Goal: Task Accomplishment & Management: Manage account settings

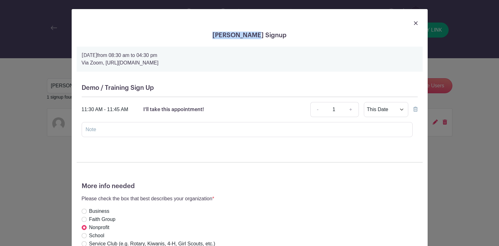
click at [415, 22] on img at bounding box center [416, 23] width 4 height 4
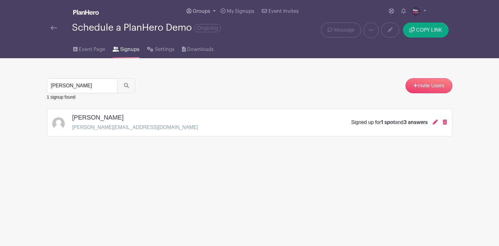
click at [203, 10] on span "Groups" at bounding box center [202, 11] width 18 height 5
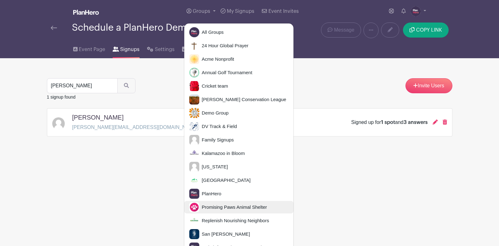
click at [230, 204] on span "Promising Paws Animal Shelter" at bounding box center [233, 207] width 68 height 7
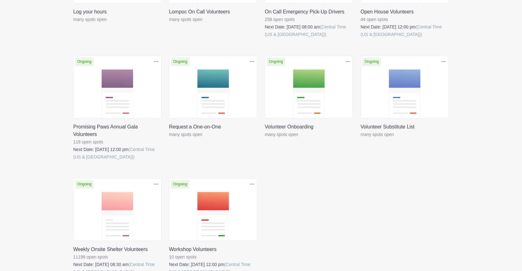
scroll to position [300, 0]
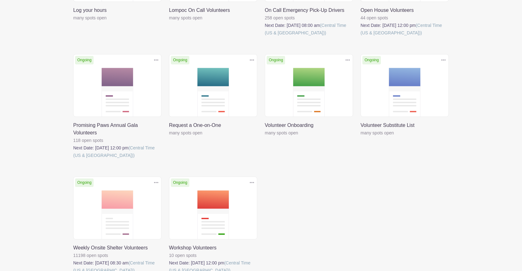
click at [73, 246] on link at bounding box center [73, 275] width 0 height 0
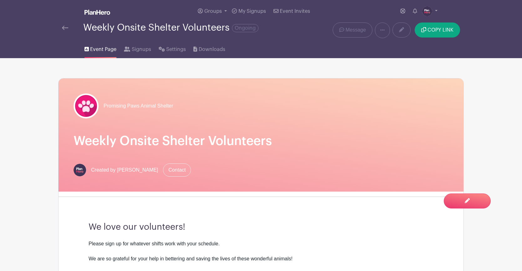
click at [65, 28] on img at bounding box center [65, 28] width 6 height 4
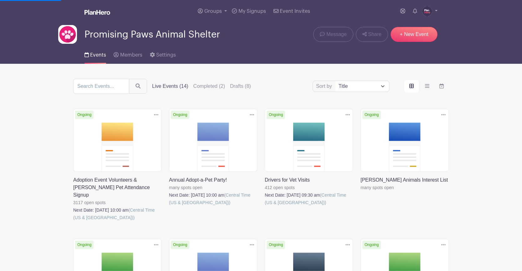
click at [169, 207] on link at bounding box center [169, 207] width 0 height 0
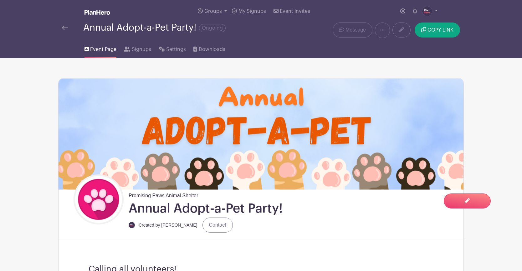
scroll to position [0, 0]
click at [210, 51] on span "Downloads" at bounding box center [212, 49] width 27 height 8
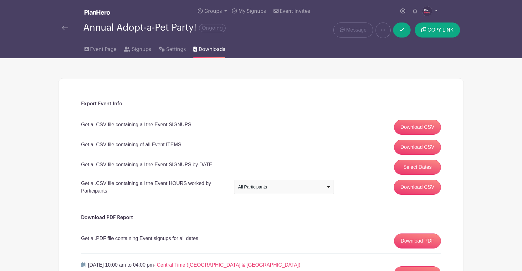
click at [429, 11] on img at bounding box center [427, 11] width 10 height 10
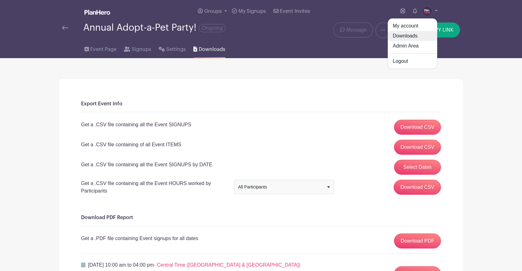
click at [408, 35] on link "Downloads" at bounding box center [412, 36] width 49 height 10
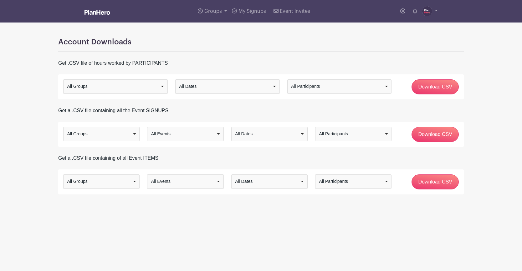
click at [193, 87] on div "All Dates" at bounding box center [225, 86] width 93 height 7
click at [46, 52] on main "Groups All Groups 24 Hour Global Prayer Acme Nonprofit Annual Golf Tournament C…" at bounding box center [261, 117] width 522 height 234
click at [206, 11] on span "Groups" at bounding box center [213, 11] width 18 height 5
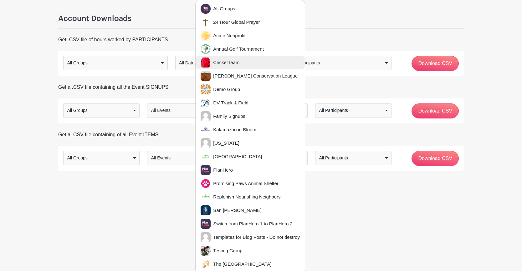
scroll to position [23, 0]
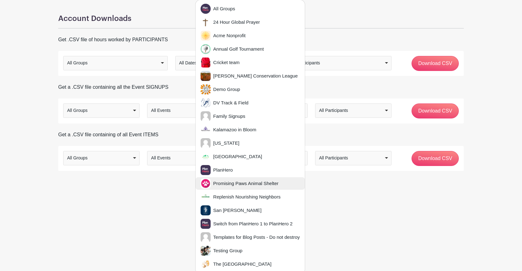
click at [235, 180] on span "Promising Paws Animal Shelter" at bounding box center [245, 183] width 68 height 7
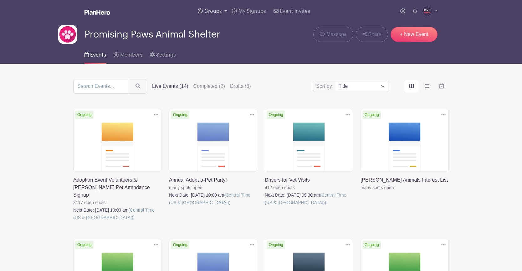
click at [207, 11] on span "Groups" at bounding box center [213, 11] width 18 height 5
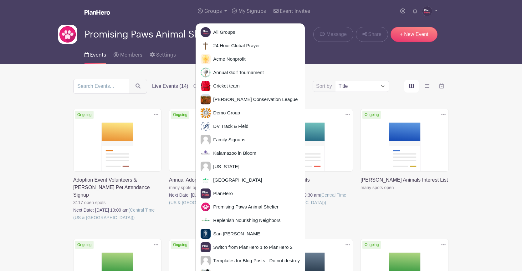
click at [172, 13] on div "Groups All Groups 24 Hour Global Prayer Acme Nonprofit Annual Golf Tournament C…" at bounding box center [273, 11] width 327 height 23
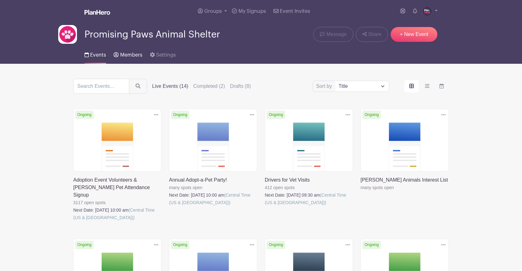
click at [129, 55] on span "Members" at bounding box center [131, 55] width 22 height 5
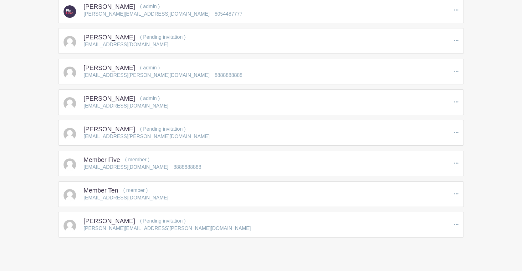
scroll to position [107, 0]
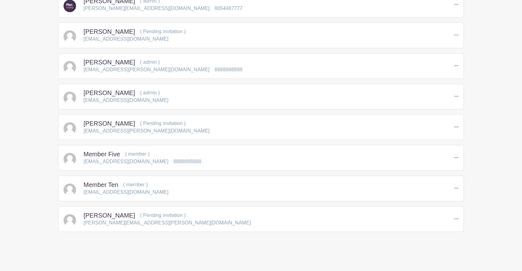
click at [455, 188] on icon at bounding box center [456, 188] width 4 height 1
click at [469, 198] on link "Edit" at bounding box center [482, 200] width 55 height 10
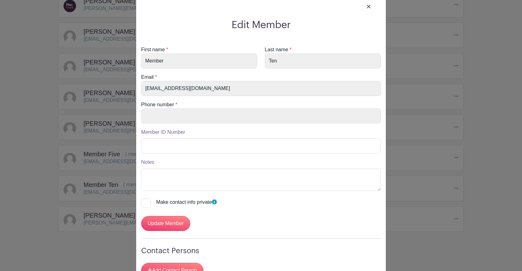
scroll to position [0, 0]
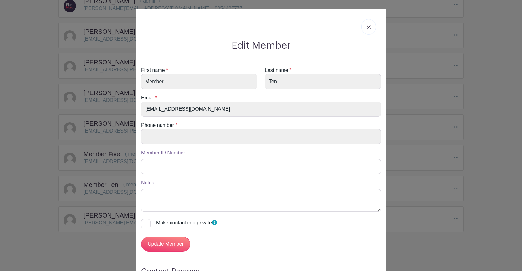
click at [367, 28] on img at bounding box center [369, 27] width 4 height 4
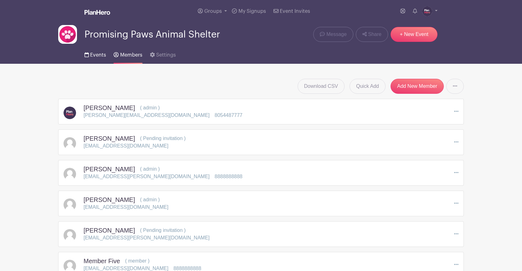
click at [96, 55] on span "Events" at bounding box center [98, 55] width 16 height 5
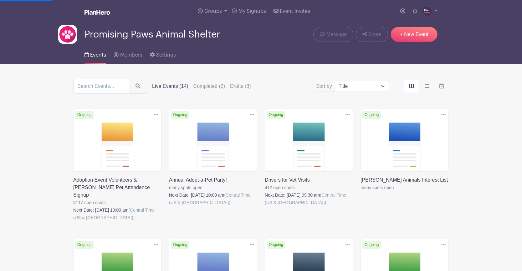
click at [169, 207] on link at bounding box center [169, 207] width 0 height 0
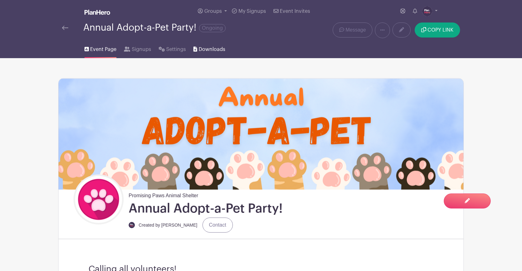
click at [208, 49] on span "Downloads" at bounding box center [212, 50] width 27 height 8
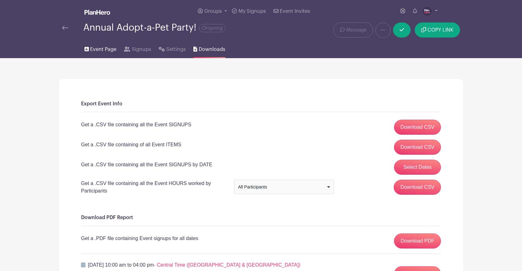
click at [103, 51] on span "Event Page" at bounding box center [103, 50] width 26 height 8
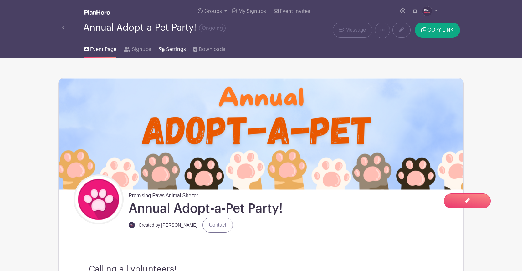
click at [172, 52] on span "Settings" at bounding box center [176, 50] width 20 height 8
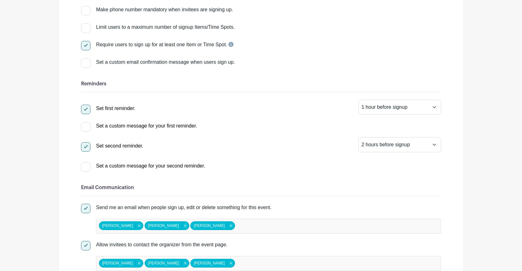
scroll to position [125, 0]
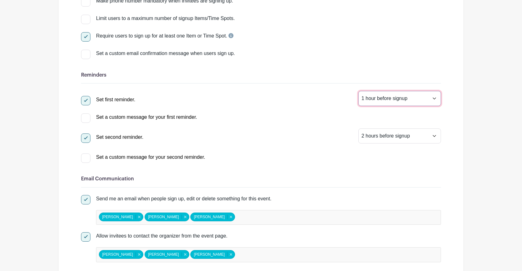
click at [375, 101] on select "1 hour before signup 2 hours before signup 3 hours before signup 4 hours before…" at bounding box center [399, 98] width 83 height 15
click at [86, 119] on div at bounding box center [85, 118] width 9 height 9
click at [85, 118] on input "Set a custom message for your first reminder." at bounding box center [83, 116] width 4 height 4
checkbox input "true"
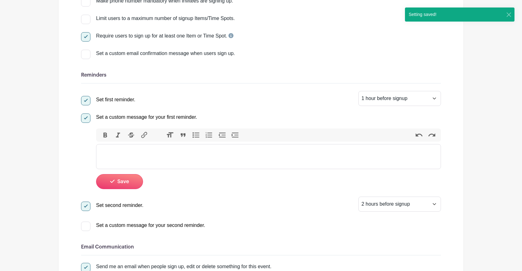
click at [88, 121] on div at bounding box center [85, 118] width 9 height 9
click at [85, 118] on input "Set a custom message for your first reminder." at bounding box center [83, 116] width 4 height 4
checkbox input "false"
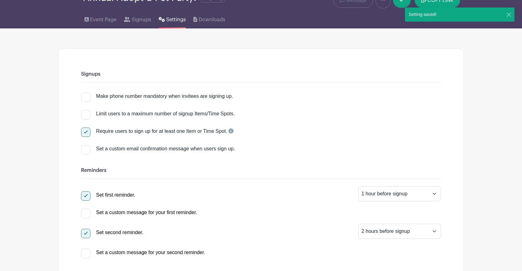
scroll to position [0, 0]
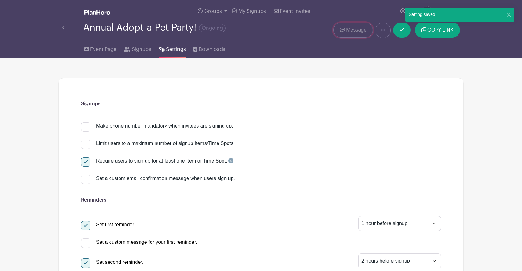
click at [351, 30] on span "Message" at bounding box center [356, 30] width 20 height 8
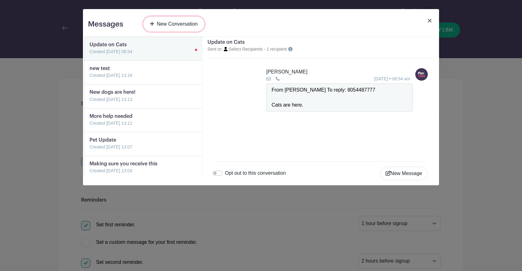
click at [176, 25] on link "New Conversation" at bounding box center [173, 24] width 61 height 15
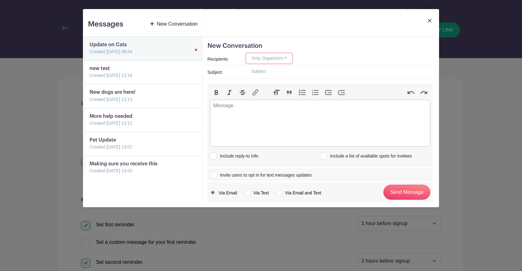
click at [283, 58] on button "Only Organizers" at bounding box center [269, 59] width 46 height 10
click at [276, 97] on link "Anyone who has signed up" at bounding box center [278, 98] width 63 height 9
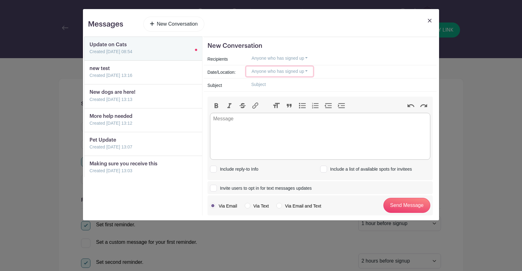
click at [282, 71] on button "Anyone who has signed up" at bounding box center [279, 72] width 67 height 10
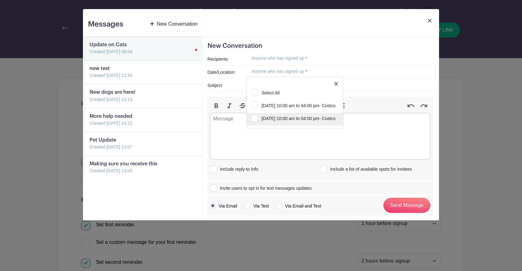
click at [254, 118] on input "[DATE] 10:00 am to 04:00 pm- Costco" at bounding box center [295, 120] width 96 height 14
checkbox input "true"
click at [237, 133] on trix-editor at bounding box center [320, 136] width 220 height 47
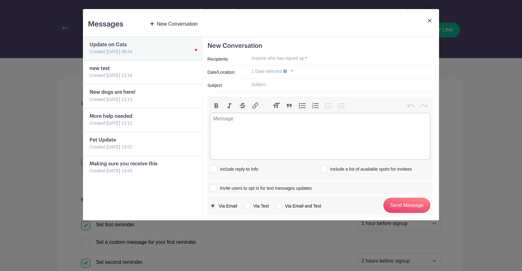
click at [253, 87] on input "text" at bounding box center [339, 85] width 187 height 10
click at [430, 21] on img at bounding box center [430, 21] width 4 height 4
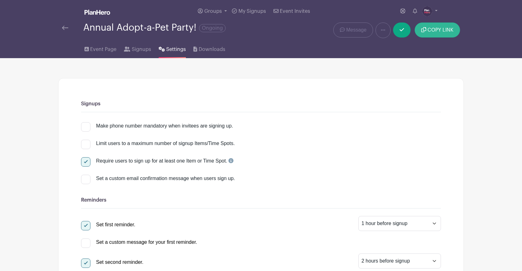
scroll to position [1, 0]
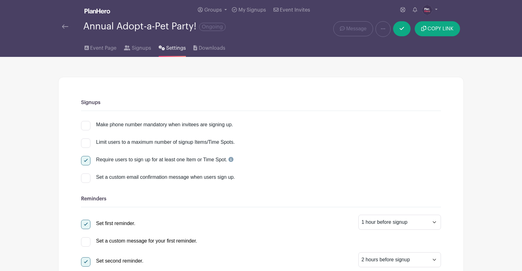
click at [66, 27] on img at bounding box center [65, 26] width 6 height 4
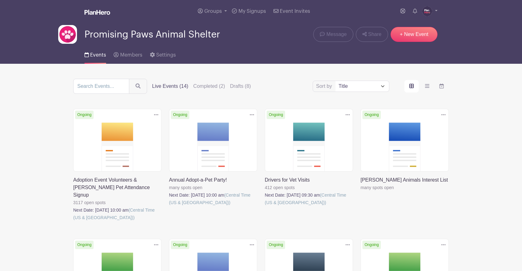
click at [73, 222] on link at bounding box center [73, 222] width 0 height 0
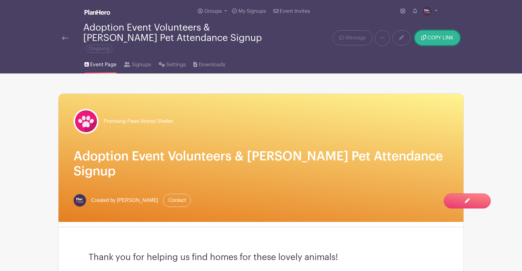
click at [428, 35] on span "COPY LINK" at bounding box center [441, 37] width 26 height 5
drag, startPoint x: 419, startPoint y: 224, endPoint x: 406, endPoint y: 211, distance: 18.6
click at [418, 233] on div "Thank you for helping us find homes for these lovely animals! Please sign up fo…" at bounding box center [261, 273] width 375 height 81
click at [64, 36] on img at bounding box center [65, 38] width 6 height 4
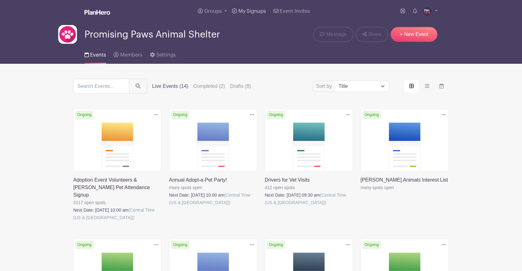
click at [251, 12] on span "My Signups" at bounding box center [253, 11] width 28 height 5
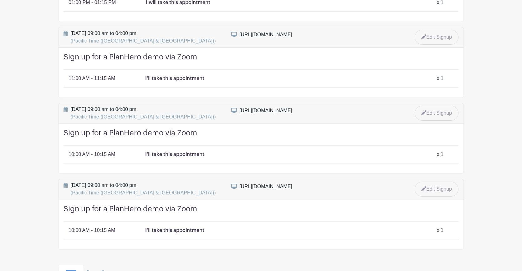
scroll to position [596, 0]
click at [432, 28] on link "Edit Signup" at bounding box center [436, 36] width 45 height 16
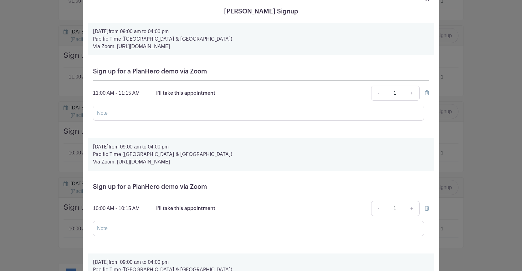
scroll to position [0, 0]
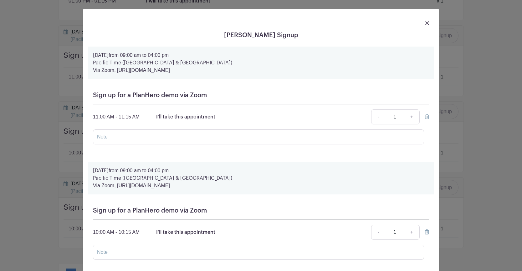
click at [427, 24] on img at bounding box center [427, 23] width 4 height 4
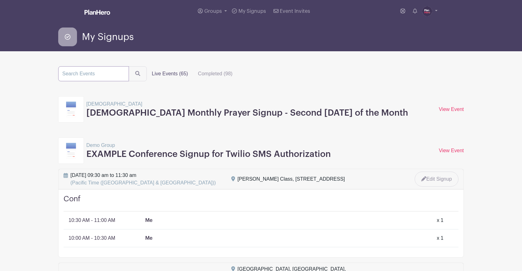
click at [113, 77] on input "search" at bounding box center [93, 73] width 71 height 15
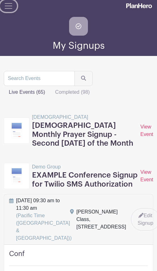
click at [8, 5] on span "Toggle navigation" at bounding box center [8, 5] width 9 height 9
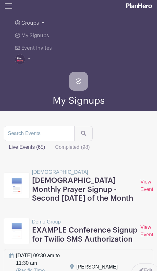
click at [23, 22] on span "Groups" at bounding box center [30, 23] width 18 height 5
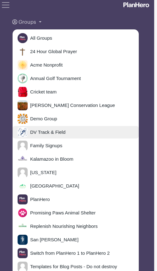
scroll to position [1, 7]
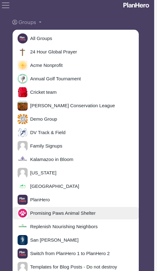
click at [41, 213] on span "Promising Paws Animal Shelter" at bounding box center [62, 213] width 68 height 7
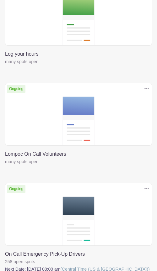
scroll to position [587, 0]
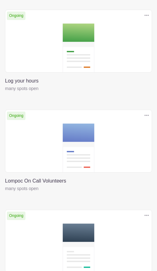
click at [5, 193] on link at bounding box center [5, 193] width 0 height 0
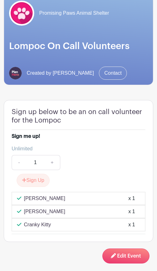
scroll to position [105, 0]
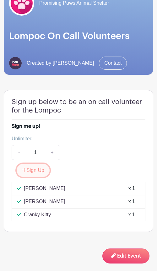
click at [33, 169] on button "Sign Up" at bounding box center [33, 170] width 33 height 13
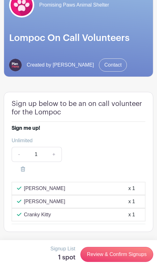
scroll to position [104, 0]
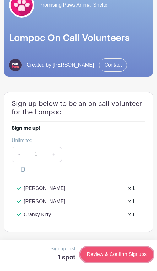
click at [106, 246] on link "Review & Confirm Signups" at bounding box center [116, 254] width 73 height 15
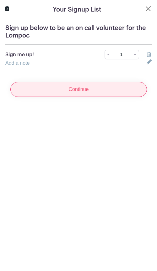
click at [70, 91] on input "Continue" at bounding box center [78, 89] width 136 height 15
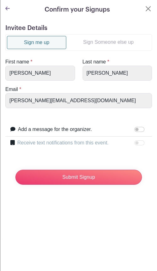
click at [107, 43] on link "Sign Someone else up" at bounding box center [108, 42] width 84 height 13
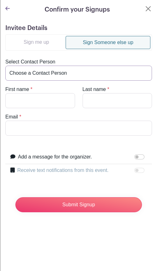
click at [31, 71] on select "Choose a Contact Person Cranky Kitty ([EMAIL_ADDRESS][DOMAIN_NAME]) [PERSON_NAM…" at bounding box center [78, 73] width 146 height 15
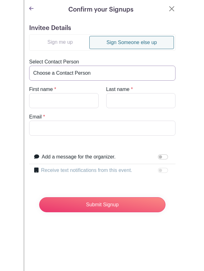
scroll to position [79, 0]
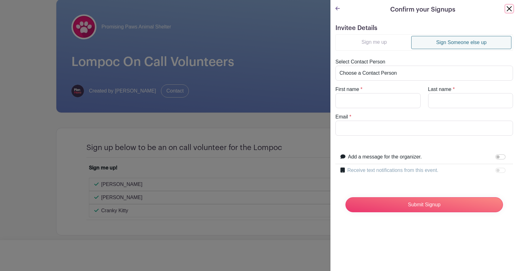
click at [499, 8] on button "Close" at bounding box center [509, 9] width 8 height 8
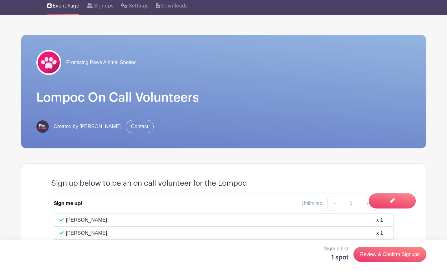
scroll to position [0, 0]
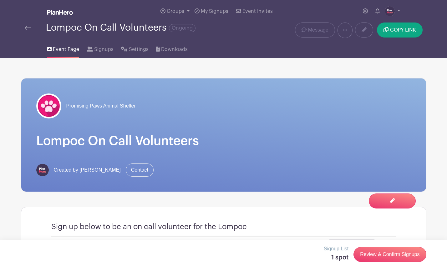
click at [26, 28] on img at bounding box center [28, 28] width 6 height 4
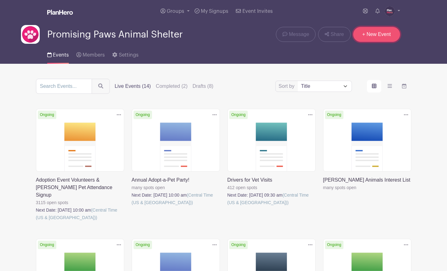
click at [364, 33] on link "+ New Event" at bounding box center [376, 34] width 47 height 15
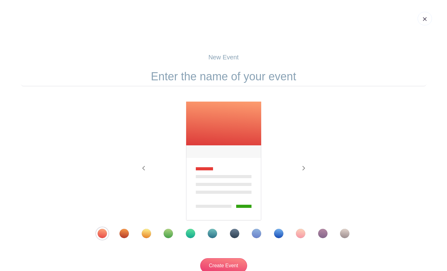
click at [205, 73] on input "text" at bounding box center [224, 76] width 406 height 19
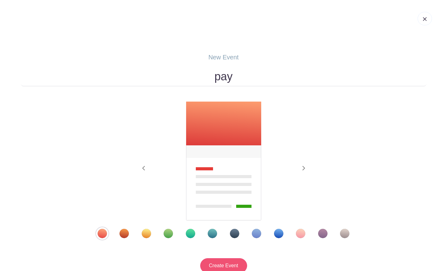
type input "pay"
click at [216, 246] on input "Create Event" at bounding box center [223, 266] width 47 height 15
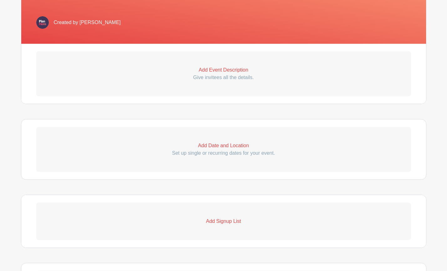
scroll to position [157, 0]
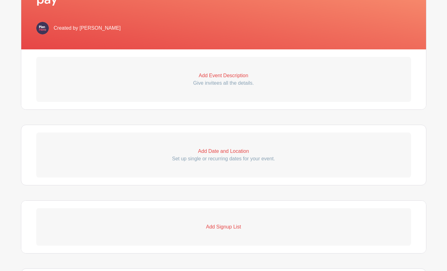
click at [203, 152] on p "Add Date and Location" at bounding box center [223, 152] width 375 height 8
select select "7"
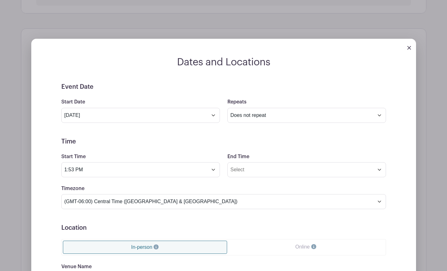
scroll to position [272, 0]
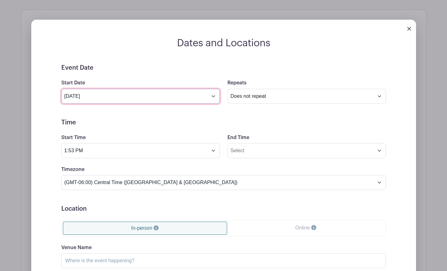
click at [214, 97] on input "[DATE]" at bounding box center [140, 96] width 159 height 15
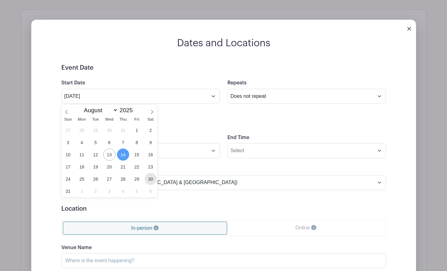
click at [152, 177] on span "30" at bounding box center [151, 179] width 12 height 12
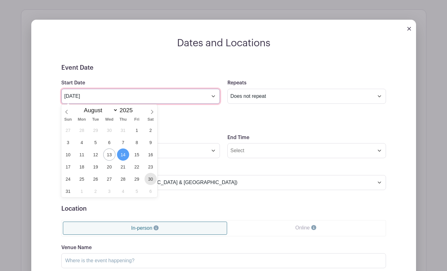
type input "[DATE]"
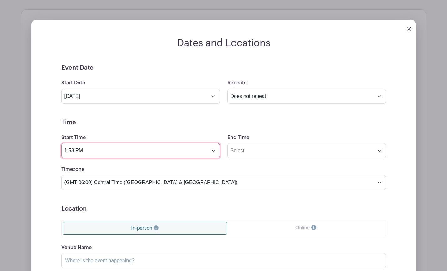
click at [156, 153] on input "1:53 PM" at bounding box center [140, 150] width 159 height 15
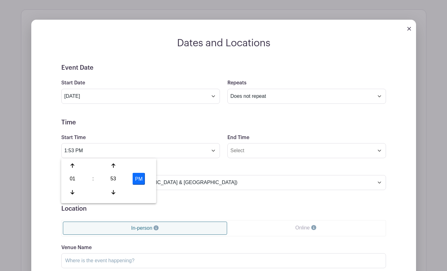
drag, startPoint x: 116, startPoint y: 181, endPoint x: 81, endPoint y: 172, distance: 36.4
click at [114, 180] on div "53" at bounding box center [113, 179] width 20 height 12
drag, startPoint x: 72, startPoint y: 167, endPoint x: 117, endPoint y: 166, distance: 45.1
click at [72, 167] on div "00" at bounding box center [73, 166] width 21 height 12
type input "1:00 PM"
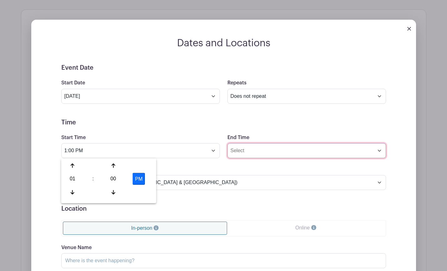
click at [245, 155] on input "End Time" at bounding box center [307, 150] width 159 height 15
type input "11:53 AM"
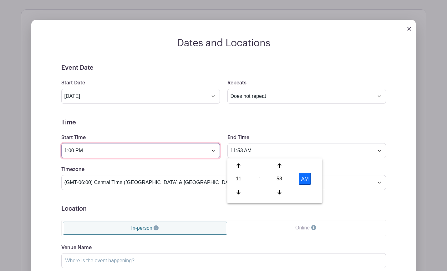
click at [157, 146] on input "1:00 PM" at bounding box center [140, 150] width 159 height 15
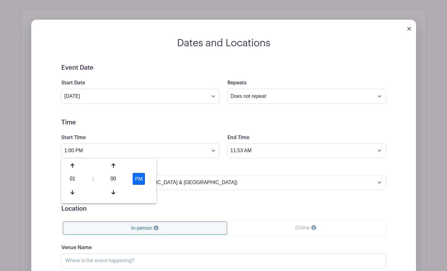
click at [77, 181] on div "01" at bounding box center [73, 179] width 20 height 12
click at [75, 189] on div "08" at bounding box center [73, 193] width 21 height 12
type input "8:00 PM"
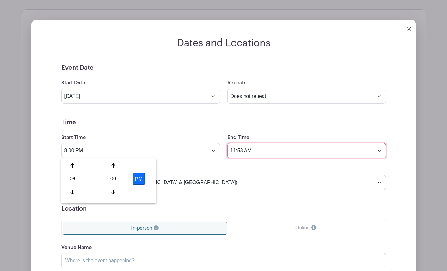
click at [245, 154] on input "11:53 AM" at bounding box center [307, 150] width 159 height 15
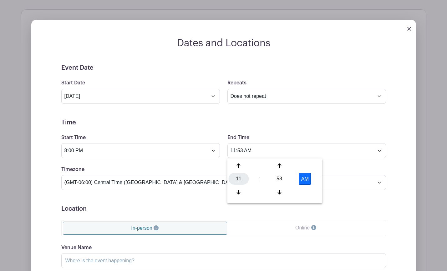
click at [236, 180] on div "11" at bounding box center [239, 179] width 20 height 12
drag, startPoint x: 239, startPoint y: 180, endPoint x: 243, endPoint y: 179, distance: 4.2
click at [240, 179] on div "04" at bounding box center [239, 179] width 21 height 12
drag, startPoint x: 275, startPoint y: 179, endPoint x: 234, endPoint y: 167, distance: 43.5
click at [274, 178] on div "53" at bounding box center [280, 179] width 20 height 12
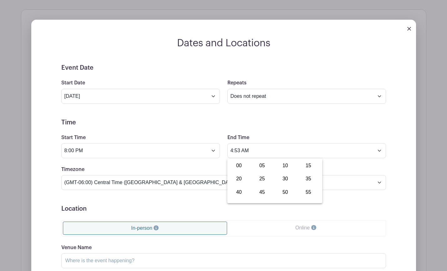
drag, startPoint x: 234, startPoint y: 167, endPoint x: 257, endPoint y: 172, distance: 23.2
click at [234, 167] on div "00" at bounding box center [239, 166] width 21 height 12
drag, startPoint x: 306, startPoint y: 181, endPoint x: 293, endPoint y: 179, distance: 12.6
click at [306, 181] on button "AM" at bounding box center [305, 179] width 13 height 12
type input "4:00 PM"
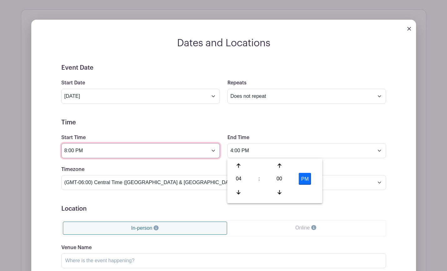
click at [187, 157] on input "8:00 PM" at bounding box center [140, 150] width 159 height 15
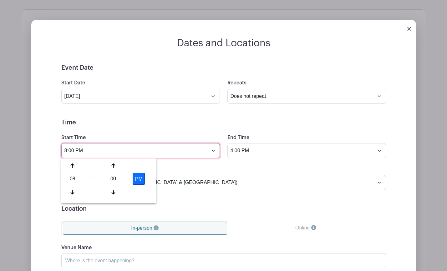
scroll to position [274, 0]
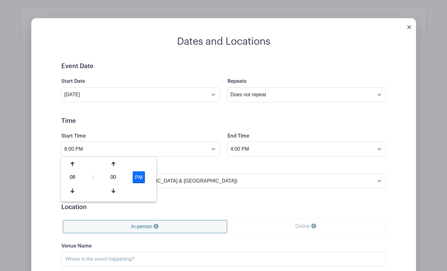
click at [224, 163] on form "Event Date Start Date [DATE] Repeats Does not repeat Daily Weekly Monthly on da…" at bounding box center [223, 204] width 325 height 282
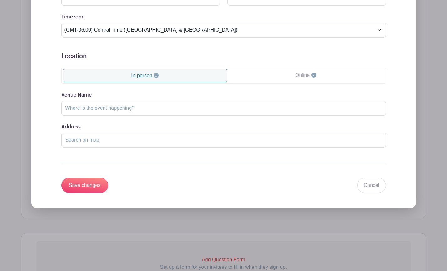
scroll to position [423, 0]
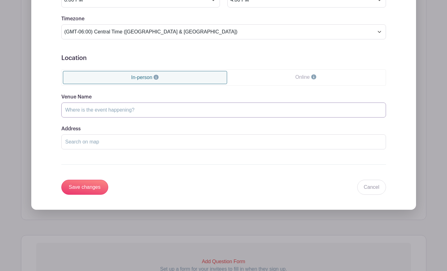
click at [84, 111] on input "Venue Name" at bounding box center [223, 110] width 325 height 15
click at [59, 113] on div "Event Date Start Date [DATE] Repeats Does not repeat Daily Weekly Monthly on da…" at bounding box center [223, 54] width 355 height 282
click at [88, 187] on input "Save changes" at bounding box center [84, 187] width 47 height 15
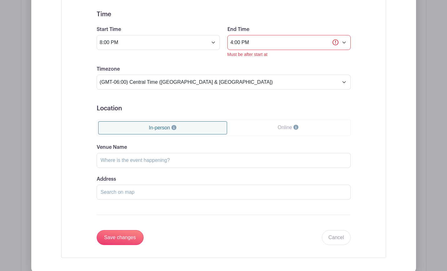
scroll to position [417, 0]
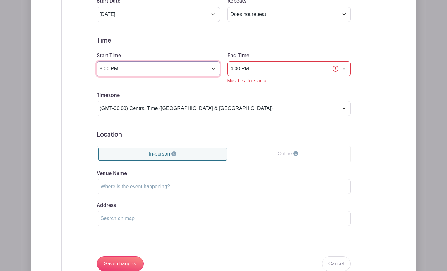
click at [211, 71] on input "8:00 PM" at bounding box center [158, 68] width 123 height 15
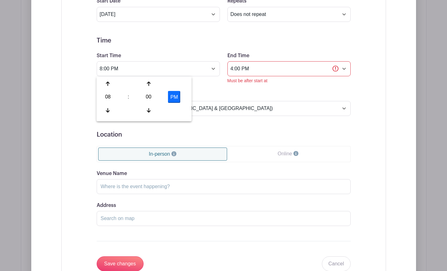
click at [175, 96] on button "PM" at bounding box center [174, 97] width 13 height 12
type input "8:00 AM"
click at [202, 109] on select "(GMT-12:00) International Date Line West (GMT-11:00) [US_STATE] (GMT-11:00) [GE…" at bounding box center [224, 108] width 254 height 15
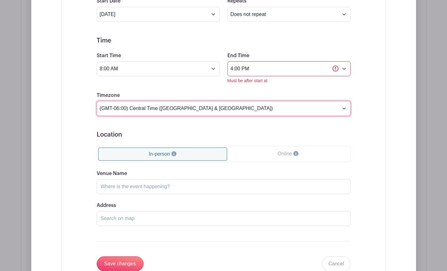
select select "Eastern Time ([GEOGRAPHIC_DATA] & [GEOGRAPHIC_DATA])"
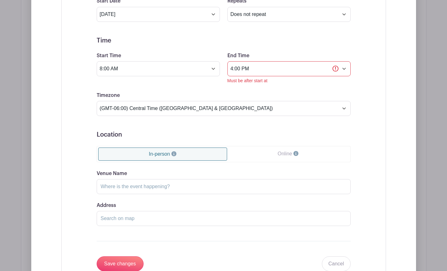
click at [332, 134] on h5 "Location" at bounding box center [224, 135] width 254 height 8
click at [192, 89] on form "Event Date Start Date [DATE] Repeats Does not repeat Daily Weekly Monthly on da…" at bounding box center [224, 127] width 254 height 290
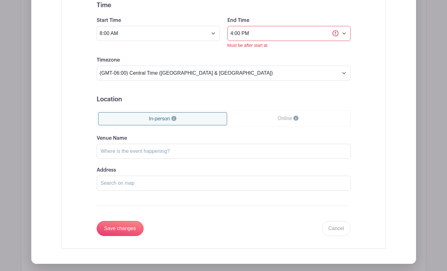
scroll to position [482, 0]
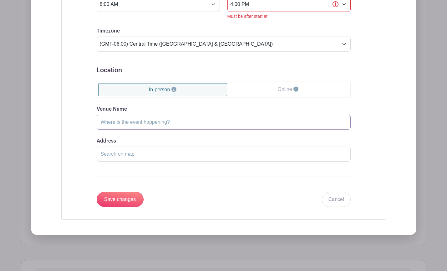
click at [149, 124] on input "Venue Name" at bounding box center [224, 122] width 254 height 15
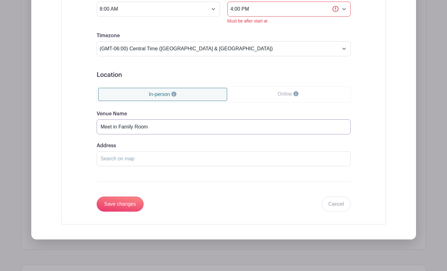
type input "Meet in Family Room"
click at [130, 157] on input "Address" at bounding box center [224, 159] width 254 height 15
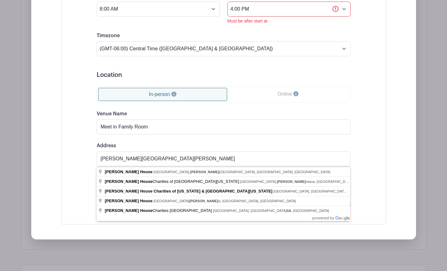
type input "[PERSON_NAME][GEOGRAPHIC_DATA], [GEOGRAPHIC_DATA], [GEOGRAPHIC_DATA]"
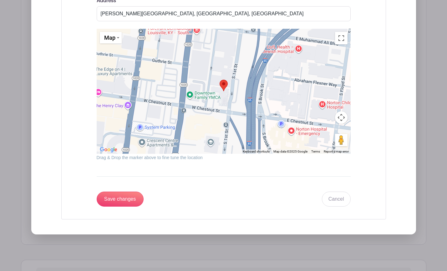
scroll to position [625, 0]
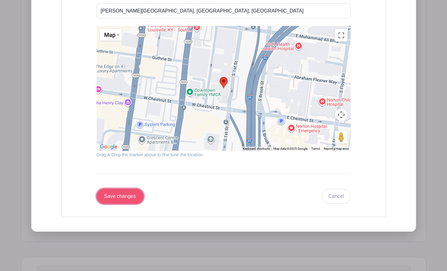
click at [124, 197] on input "Save changes" at bounding box center [120, 196] width 47 height 15
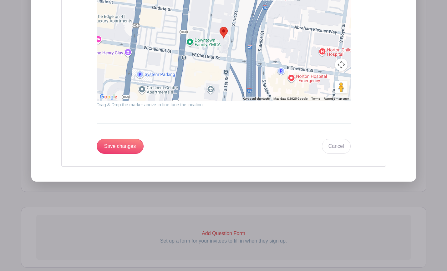
scroll to position [380, 0]
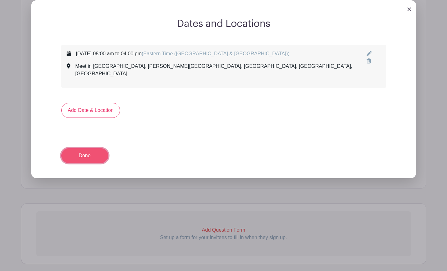
click at [86, 152] on link "Done" at bounding box center [84, 155] width 47 height 15
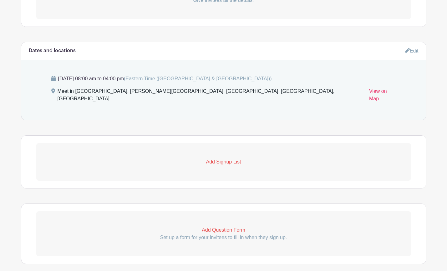
click at [220, 158] on p "Add Signup List" at bounding box center [223, 162] width 375 height 8
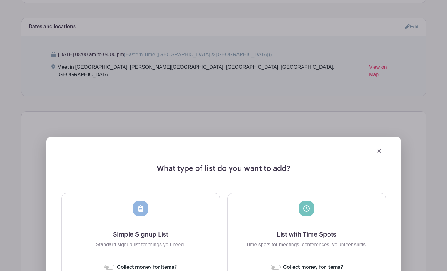
scroll to position [275, 0]
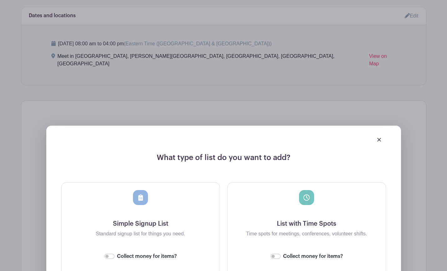
click at [379, 138] on img at bounding box center [380, 140] width 4 height 4
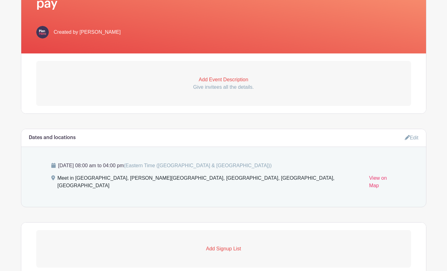
scroll to position [153, 0]
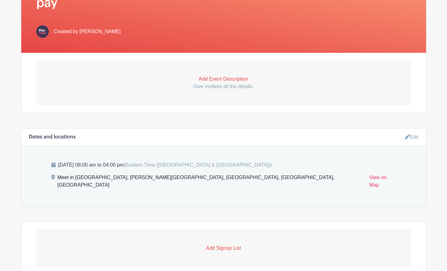
click at [229, 78] on p "Add Event Description" at bounding box center [223, 79] width 375 height 8
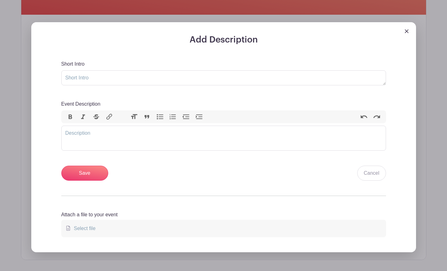
scroll to position [190, 0]
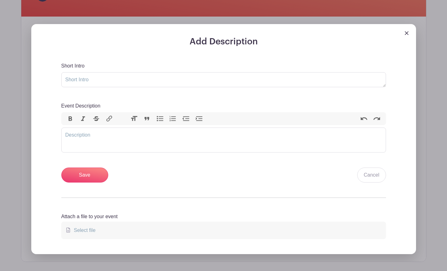
click at [407, 34] on img at bounding box center [407, 33] width 4 height 4
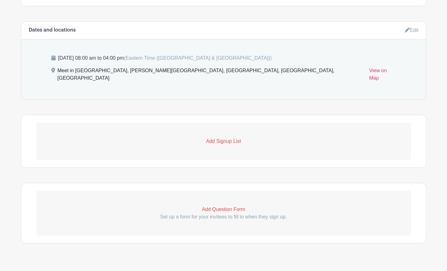
scroll to position [265, 0]
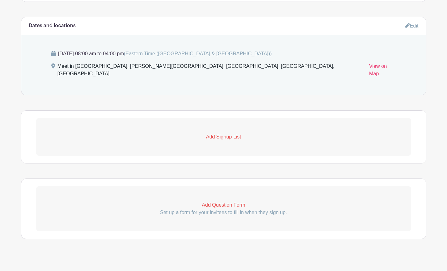
click at [222, 133] on p "Add Signup List" at bounding box center [223, 137] width 375 height 8
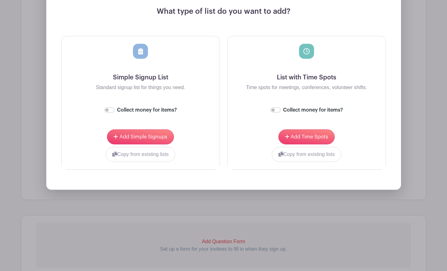
scroll to position [424, 0]
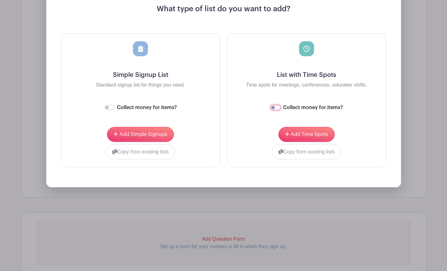
click at [277, 105] on input "Collect money for items?" at bounding box center [276, 107] width 10 height 5
checkbox input "true"
click at [301, 132] on span "Add Time Spots" at bounding box center [310, 134] width 38 height 5
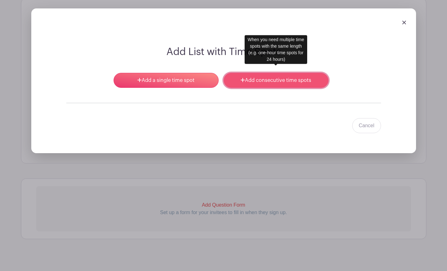
click at [260, 79] on link "Add consecutive time spots" at bounding box center [276, 80] width 105 height 15
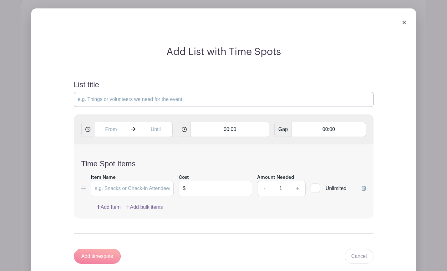
click at [188, 92] on input "List title" at bounding box center [224, 99] width 300 height 15
click at [113, 122] on input "text" at bounding box center [111, 129] width 34 height 15
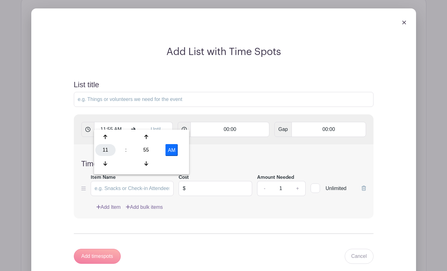
click at [105, 153] on div "11" at bounding box center [105, 150] width 20 height 12
click at [122, 163] on div "09" at bounding box center [129, 164] width 21 height 12
drag, startPoint x: 144, startPoint y: 148, endPoint x: 96, endPoint y: 141, distance: 48.2
click at [136, 146] on div "09 : 55 AM" at bounding box center [141, 151] width 93 height 40
click at [105, 137] on icon at bounding box center [106, 137] width 4 height 4
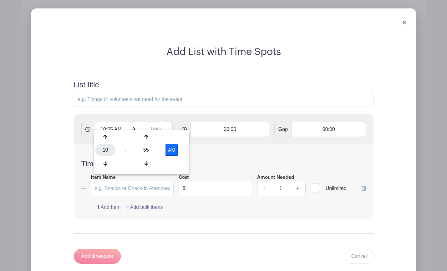
click at [107, 146] on div "10" at bounding box center [105, 150] width 20 height 12
click at [124, 164] on div "09" at bounding box center [129, 164] width 21 height 12
click at [143, 155] on div "55" at bounding box center [146, 150] width 20 height 12
click at [106, 139] on div "00" at bounding box center [105, 137] width 21 height 12
type input "9:00 AM"
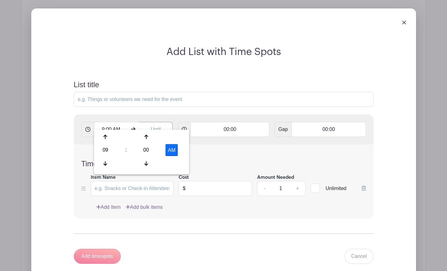
click at [156, 122] on input "text" at bounding box center [156, 129] width 34 height 15
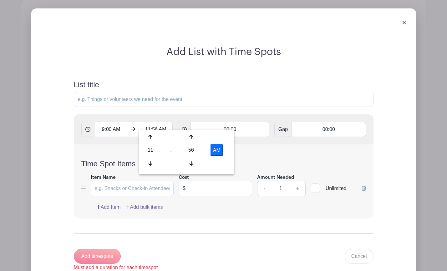
click at [153, 148] on div "11" at bounding box center [151, 150] width 20 height 12
click at [197, 150] on div "06" at bounding box center [197, 150] width 21 height 12
drag, startPoint x: 189, startPoint y: 152, endPoint x: 175, endPoint y: 147, distance: 15.1
click at [189, 152] on div "56" at bounding box center [191, 150] width 20 height 12
drag, startPoint x: 150, startPoint y: 137, endPoint x: 186, endPoint y: 145, distance: 36.5
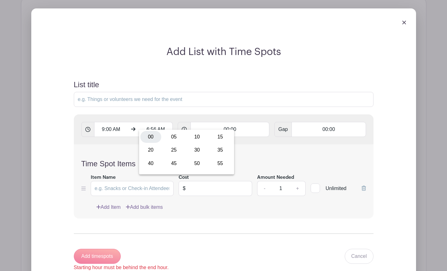
click at [150, 137] on div "00" at bounding box center [151, 137] width 21 height 12
click at [221, 152] on button "AM" at bounding box center [217, 150] width 13 height 12
type input "6:00 PM"
click at [246, 122] on input "00:00" at bounding box center [230, 129] width 79 height 15
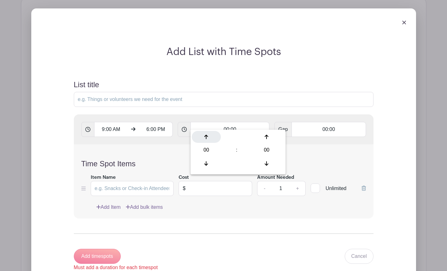
click at [208, 138] on div at bounding box center [206, 137] width 29 height 12
type input "01:00"
type input "Add 9 timespots"
click at [208, 138] on div at bounding box center [206, 137] width 29 height 12
type input "02:00"
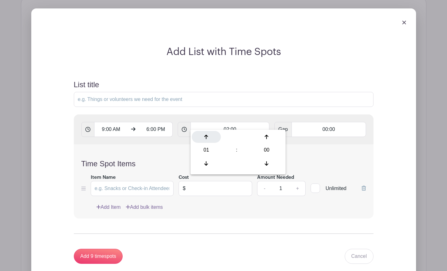
type input "Add 5 timespots"
click at [208, 138] on div at bounding box center [206, 137] width 29 height 12
type input "03:00"
type input "Add 3 timespots"
click at [172, 149] on div "Time Spot Items Item Name Cost $ Amount Needed - 1 + Unlimited Add Item Add bul…" at bounding box center [224, 182] width 300 height 74
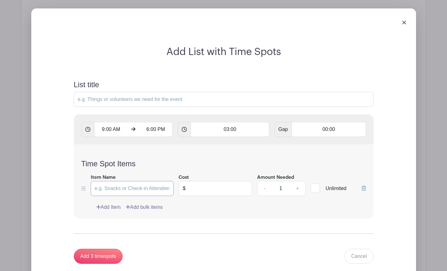
click at [136, 181] on input "Item Name" at bounding box center [132, 188] width 83 height 15
type input "Sign me up!"
drag, startPoint x: 226, startPoint y: 174, endPoint x: 222, endPoint y: 180, distance: 7.9
click at [224, 181] on input "text" at bounding box center [220, 188] width 63 height 15
drag, startPoint x: 218, startPoint y: 180, endPoint x: 214, endPoint y: 182, distance: 5.0
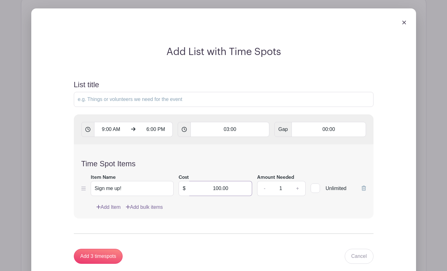
click at [214, 182] on input "100.00" at bounding box center [220, 188] width 63 height 15
type input "500.00"
click at [202, 160] on h4 "Time Spot Items" at bounding box center [223, 164] width 285 height 9
click at [146, 93] on input "List title" at bounding box center [224, 99] width 300 height 15
type input "Group signup"
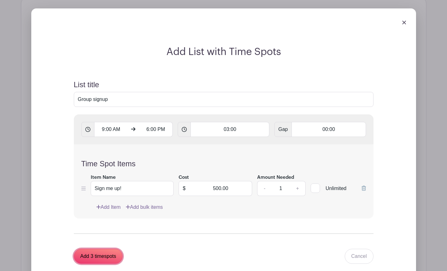
click at [114, 246] on input "Add 3 timespots" at bounding box center [98, 256] width 49 height 15
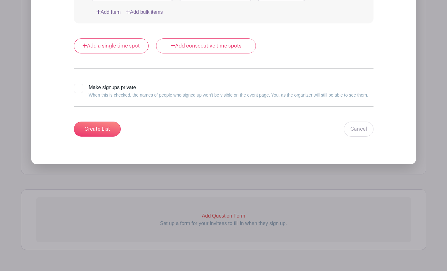
scroll to position [883, 0]
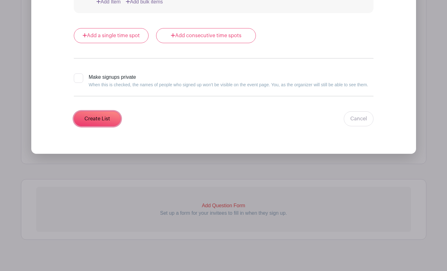
click at [90, 112] on input "Create List" at bounding box center [97, 118] width 47 height 15
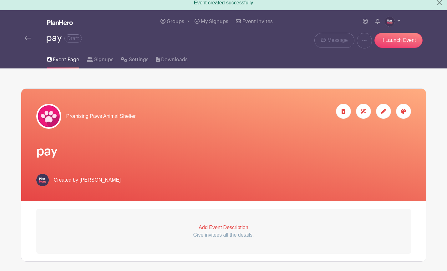
scroll to position [0, 0]
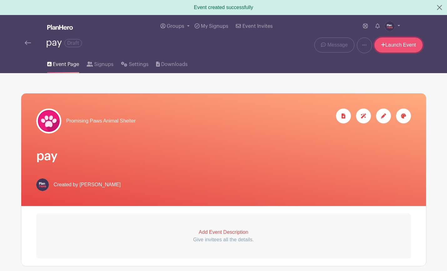
click at [394, 46] on link "Launch Event" at bounding box center [399, 45] width 48 height 15
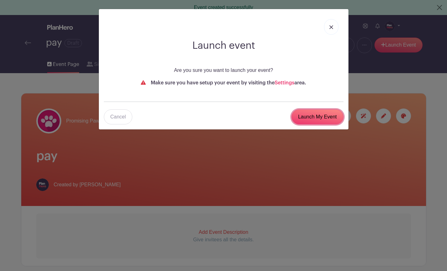
click at [321, 113] on input "Launch My Event" at bounding box center [318, 117] width 52 height 15
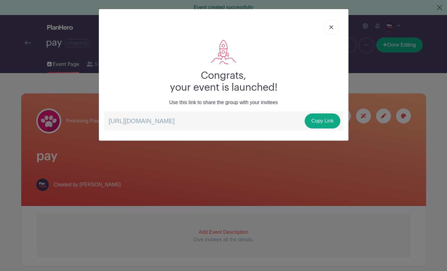
click at [330, 27] on img at bounding box center [332, 27] width 4 height 4
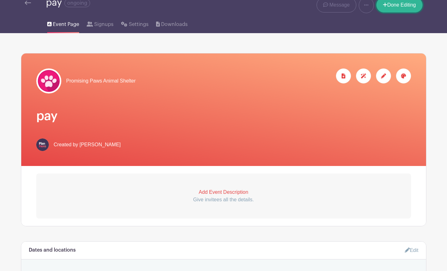
scroll to position [41, 0]
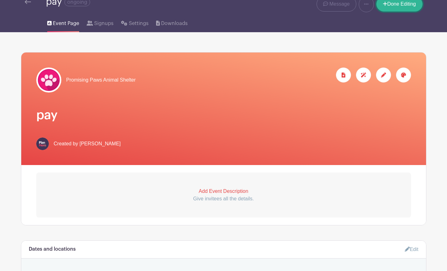
click at [392, 9] on link "Done Editing" at bounding box center [400, 4] width 46 height 15
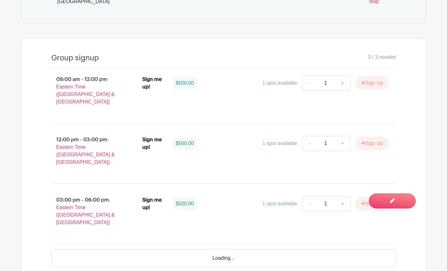
scroll to position [265, 0]
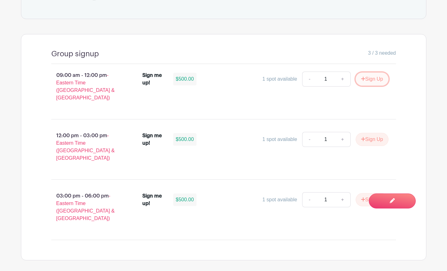
click at [373, 75] on button "Sign Up" at bounding box center [372, 79] width 33 height 13
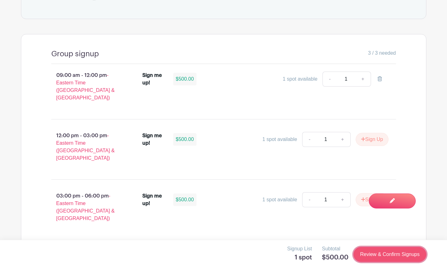
click at [381, 246] on link "Review & Confirm Signups" at bounding box center [390, 254] width 73 height 15
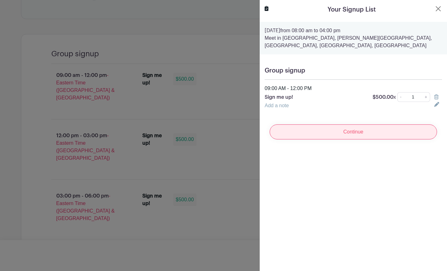
click at [346, 132] on input "Continue" at bounding box center [353, 132] width 167 height 15
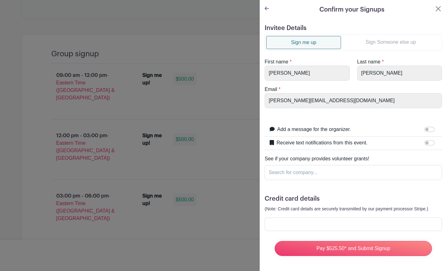
click at [381, 234] on form "Invitee Details Sign me up Sign Someone else up First name * [PERSON_NAME] Last…" at bounding box center [353, 142] width 177 height 237
click at [438, 9] on button "Close" at bounding box center [439, 9] width 8 height 8
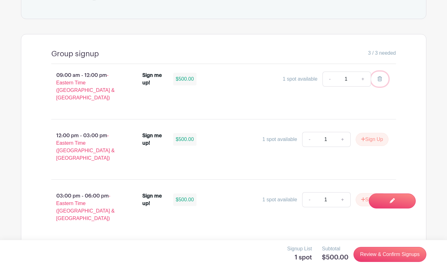
click at [381, 76] on icon at bounding box center [380, 78] width 4 height 5
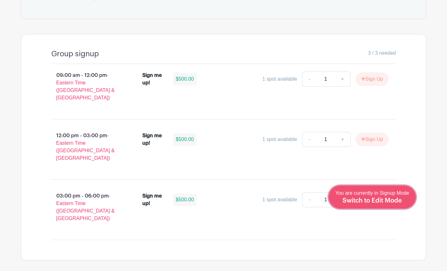
click at [378, 202] on span "Switch to Edit Mode" at bounding box center [372, 201] width 59 height 6
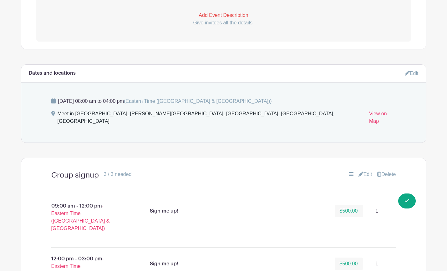
scroll to position [409, 0]
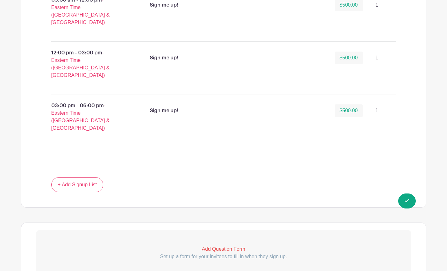
click at [226, 246] on p "Add Question Form" at bounding box center [223, 250] width 375 height 8
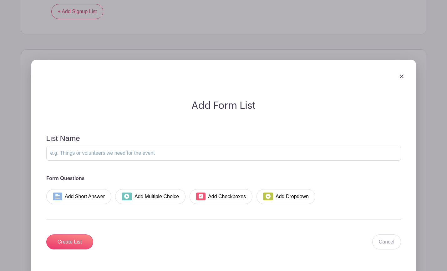
scroll to position [589, 0]
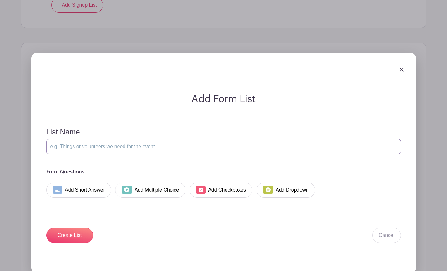
click at [88, 139] on input "List Name" at bounding box center [223, 146] width 355 height 15
type input "More info needed"
click at [88, 183] on link "Add Short Answer" at bounding box center [78, 190] width 65 height 15
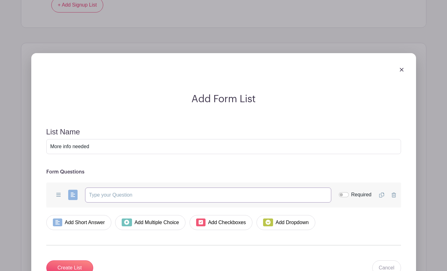
click at [103, 188] on input "text" at bounding box center [208, 195] width 246 height 15
type input "Please tell us the names of everyone in your group"
click at [341, 193] on input "Required" at bounding box center [344, 195] width 10 height 5
checkbox input "true"
click at [393, 193] on icon at bounding box center [394, 195] width 4 height 5
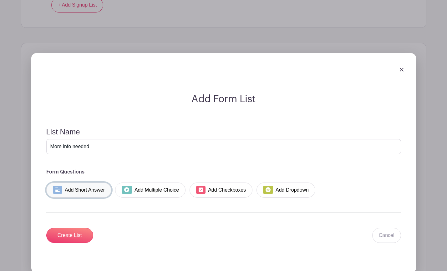
click at [88, 183] on link "Add Short Answer" at bounding box center [78, 190] width 65 height 15
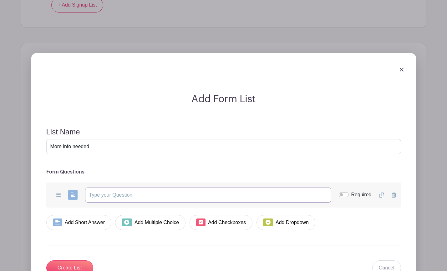
click at [93, 188] on input "text" at bounding box center [208, 195] width 246 height 15
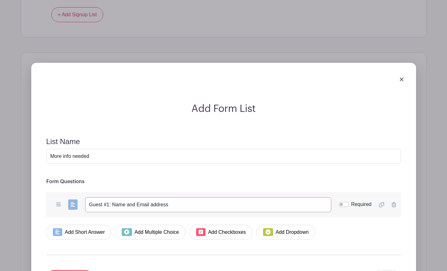
scroll to position [571, 0]
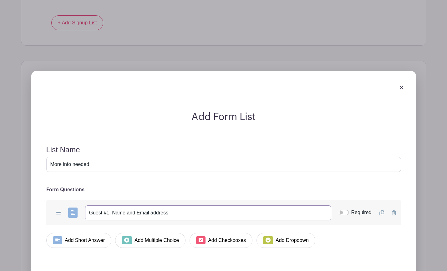
drag, startPoint x: 177, startPoint y: 162, endPoint x: 87, endPoint y: 162, distance: 89.8
click at [87, 206] on input "Guest #1: Name and Email address" at bounding box center [208, 213] width 246 height 15
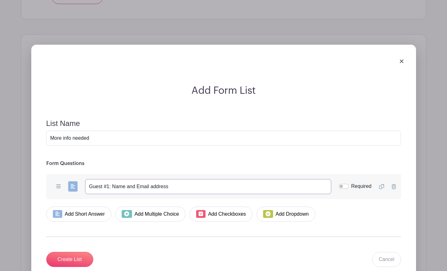
scroll to position [621, 0]
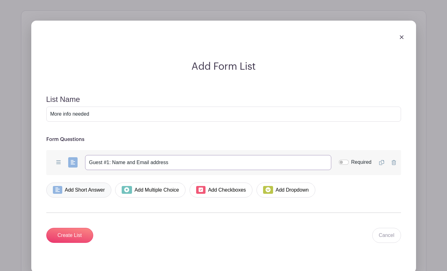
type input "Guest #1: Name and Email address"
click at [71, 183] on link "Add Short Answer" at bounding box center [78, 190] width 65 height 15
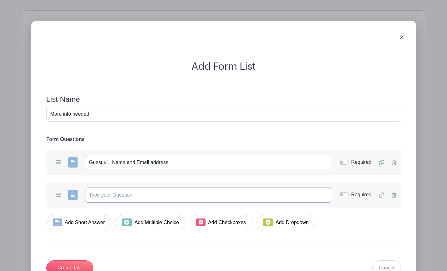
drag, startPoint x: 105, startPoint y: 138, endPoint x: 105, endPoint y: 142, distance: 3.8
click at [105, 188] on input "text" at bounding box center [208, 195] width 246 height 15
paste input "Guest #1: Name and Email address"
type input "Guest #1: Name and Email address"
click at [90, 215] on link "Add Short Answer" at bounding box center [78, 222] width 65 height 15
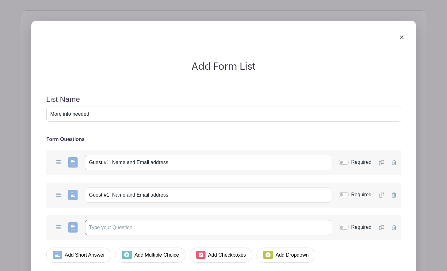
click at [105, 220] on input "text" at bounding box center [208, 227] width 246 height 15
paste input "Guest #1: Name and Email address"
type input "Guest #1: Name and Email address"
click at [93, 246] on link "Add Short Answer" at bounding box center [78, 255] width 65 height 15
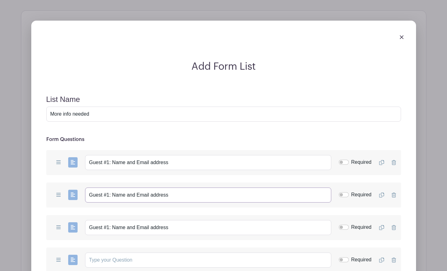
click at [110, 188] on input "Guest #1: Name and Email address" at bounding box center [208, 195] width 246 height 15
type input "Guest #2: Name and Email address"
click at [109, 220] on input "Guest #1: Name and Email address" at bounding box center [208, 227] width 246 height 15
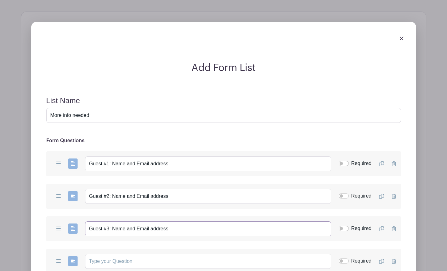
type input "Guest #3: Name and Email address"
click at [393, 246] on icon at bounding box center [394, 261] width 4 height 5
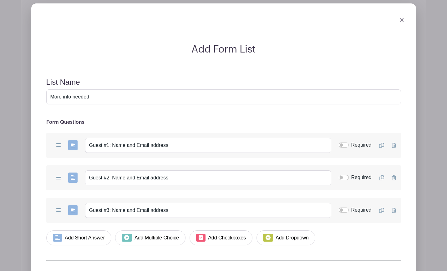
scroll to position [686, 0]
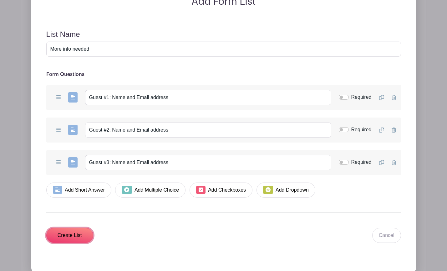
click at [73, 228] on input "Create List" at bounding box center [69, 235] width 47 height 15
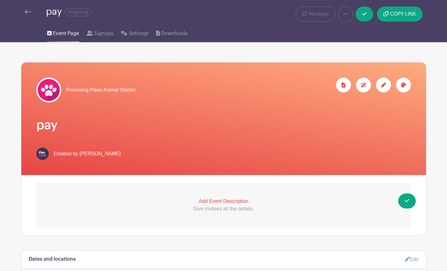
scroll to position [0, 0]
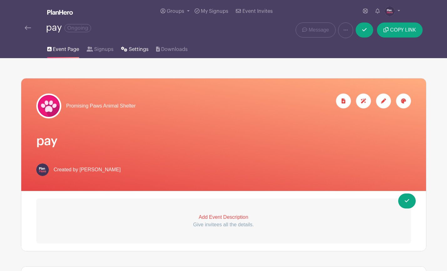
click at [138, 50] on span "Settings" at bounding box center [139, 50] width 20 height 8
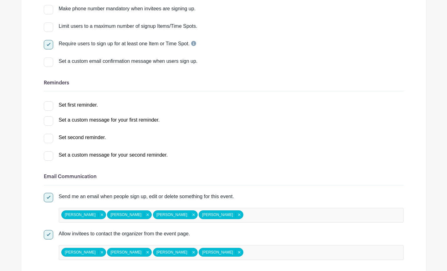
scroll to position [116, 0]
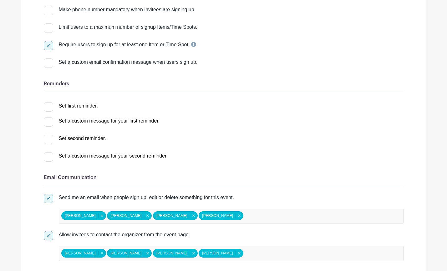
click at [48, 142] on div at bounding box center [48, 139] width 9 height 9
click at [48, 139] on input "Set second reminder." at bounding box center [46, 137] width 4 height 4
checkbox input "true"
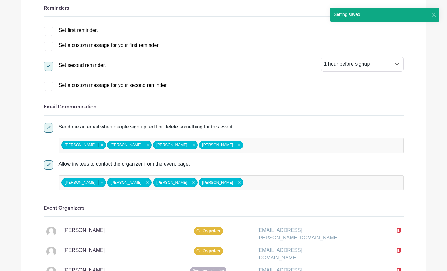
click at [49, 87] on div at bounding box center [48, 86] width 9 height 9
click at [48, 86] on input "Set a custom message for your second reminder." at bounding box center [46, 84] width 4 height 4
checkbox input "true"
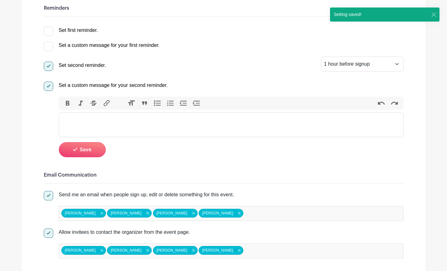
scroll to position [221, 0]
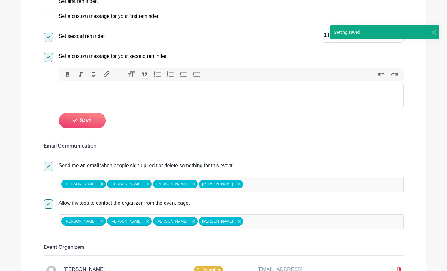
click at [97, 93] on trix-editor at bounding box center [231, 95] width 345 height 25
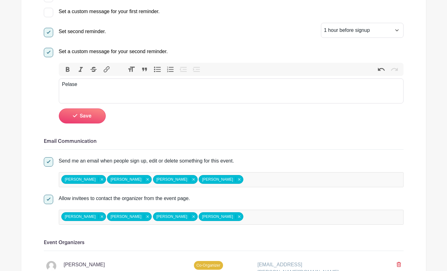
scroll to position [225, 0]
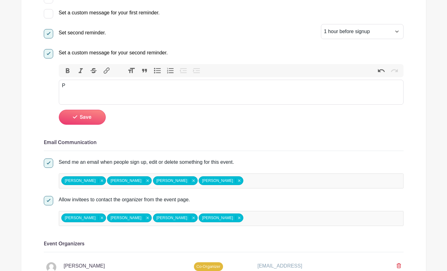
type trix-editor "<div>P</div>"
click at [51, 56] on div at bounding box center [48, 53] width 9 height 9
click at [48, 53] on input "Set a custom message for your second reminder." at bounding box center [46, 51] width 4 height 4
checkbox input "false"
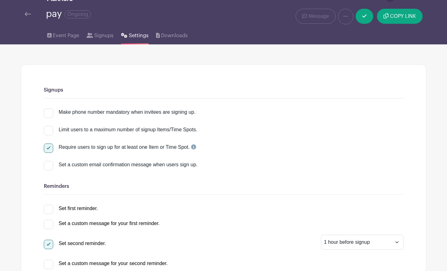
scroll to position [0, 0]
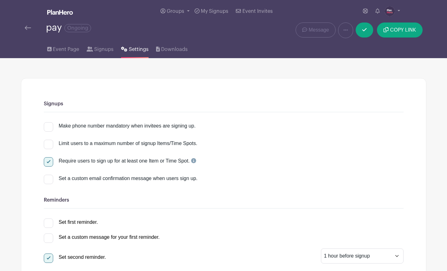
click at [28, 28] on img at bounding box center [28, 28] width 6 height 4
click at [61, 49] on span "Event Page" at bounding box center [66, 50] width 26 height 8
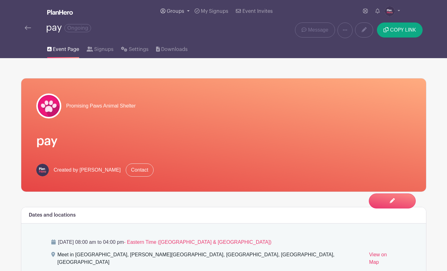
click at [178, 12] on span "Groups" at bounding box center [176, 11] width 18 height 5
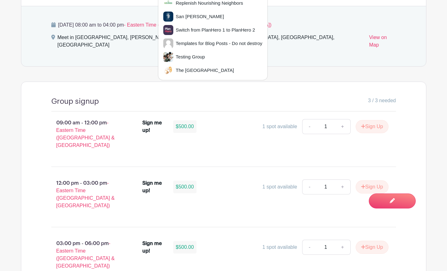
scroll to position [221, 0]
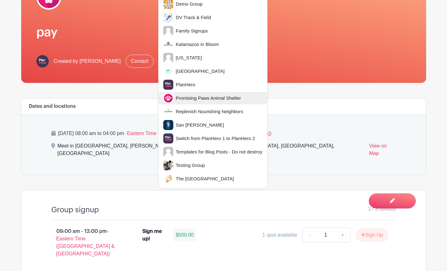
click at [178, 95] on span "Promising Paws Animal Shelter" at bounding box center [207, 98] width 68 height 7
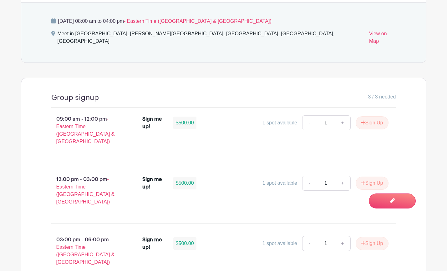
scroll to position [221, 0]
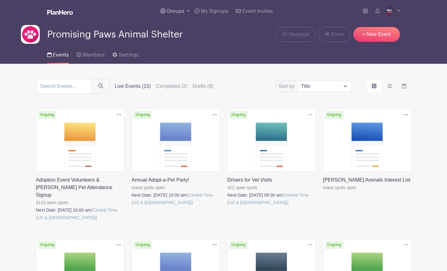
click at [175, 11] on span "Groups" at bounding box center [176, 11] width 18 height 5
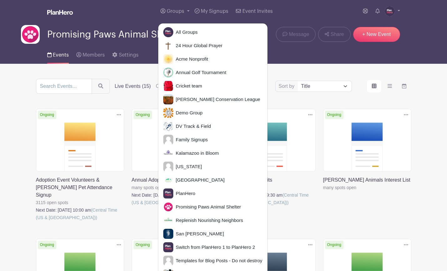
click at [103, 22] on div "Groups All Groups 24 Hour Global Prayer Acme Nonprofit Annual Golf Tournament C…" at bounding box center [236, 11] width 327 height 23
